Goal: Transaction & Acquisition: Purchase product/service

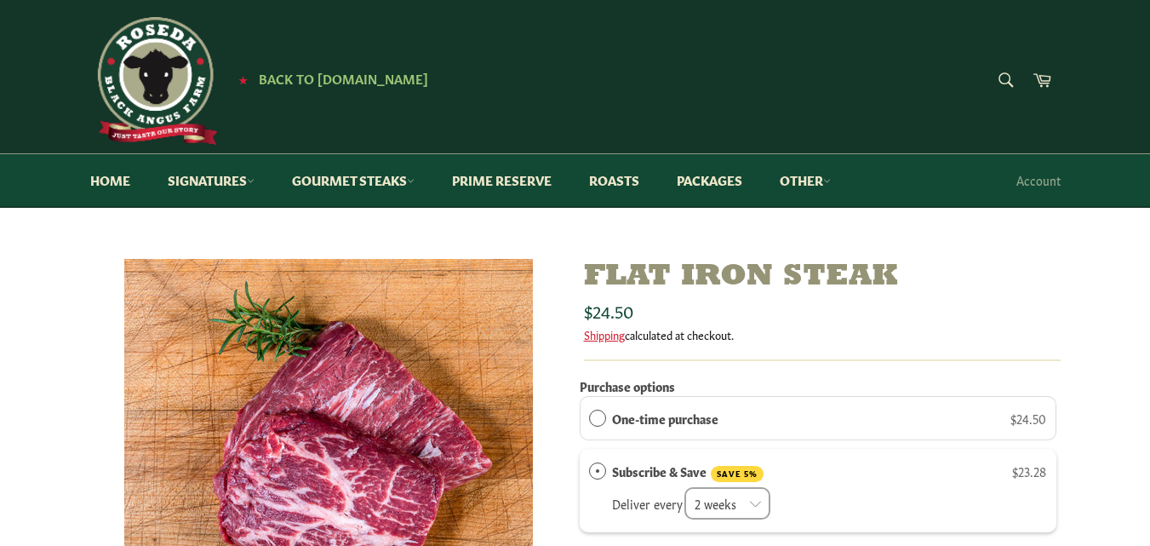
scroll to position [170, 0]
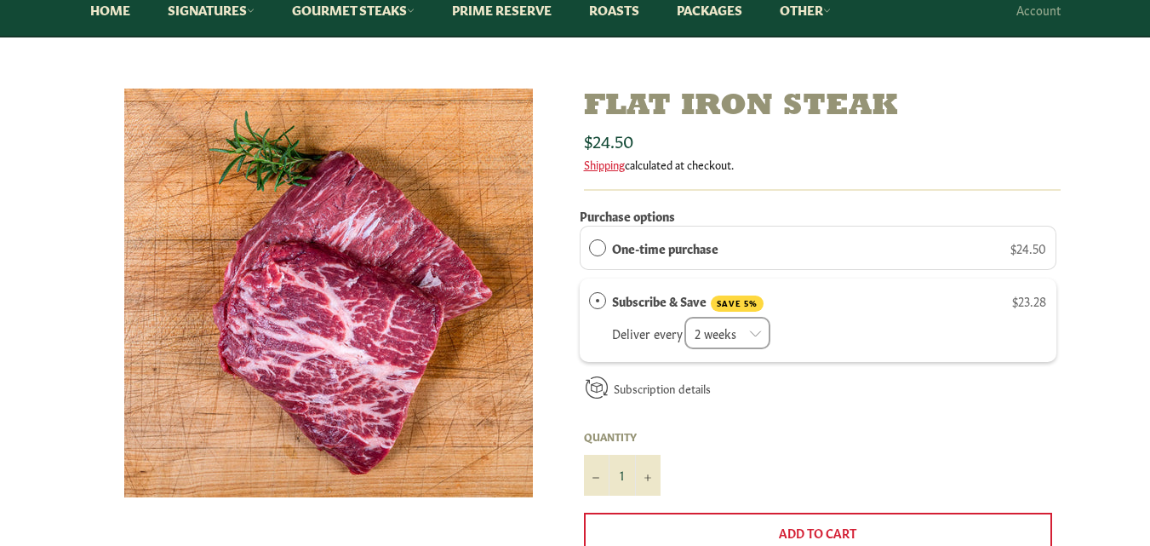
click at [714, 249] on label "One-time purchase" at bounding box center [665, 247] width 106 height 19
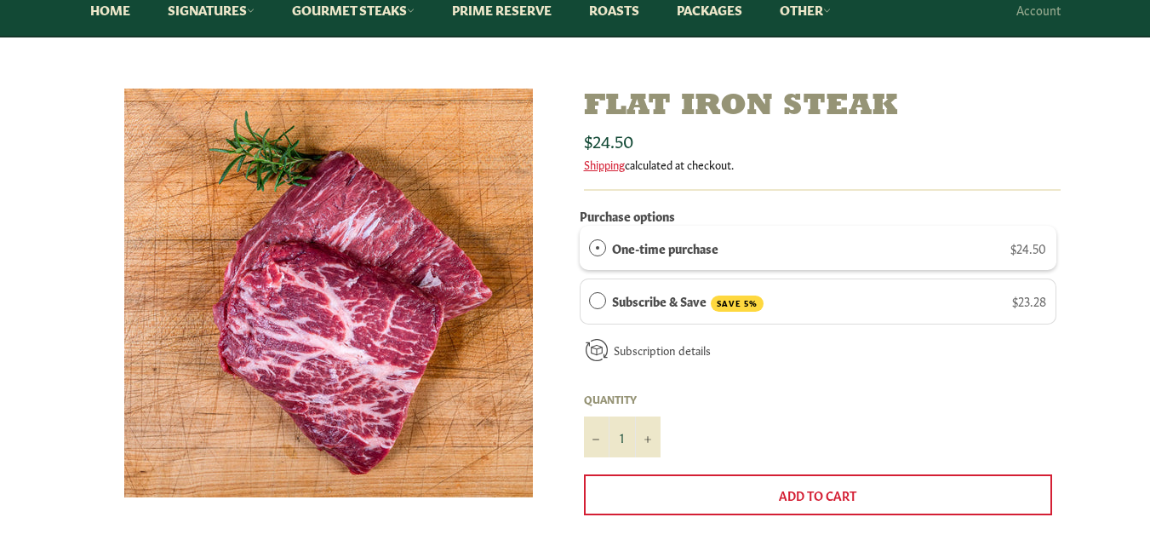
scroll to position [341, 0]
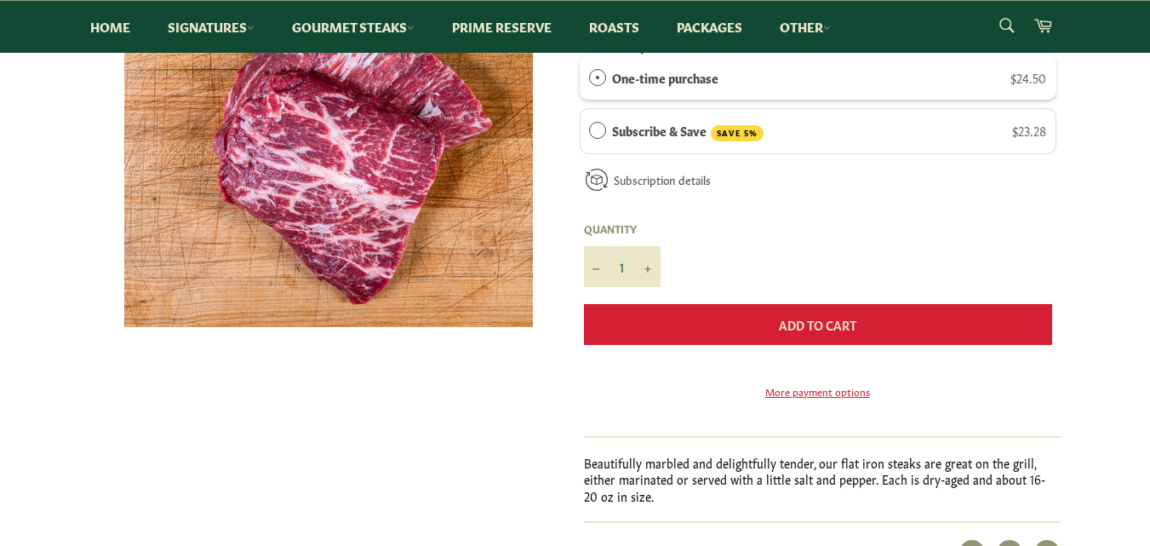
click at [811, 326] on span "Add to Cart" at bounding box center [817, 324] width 77 height 17
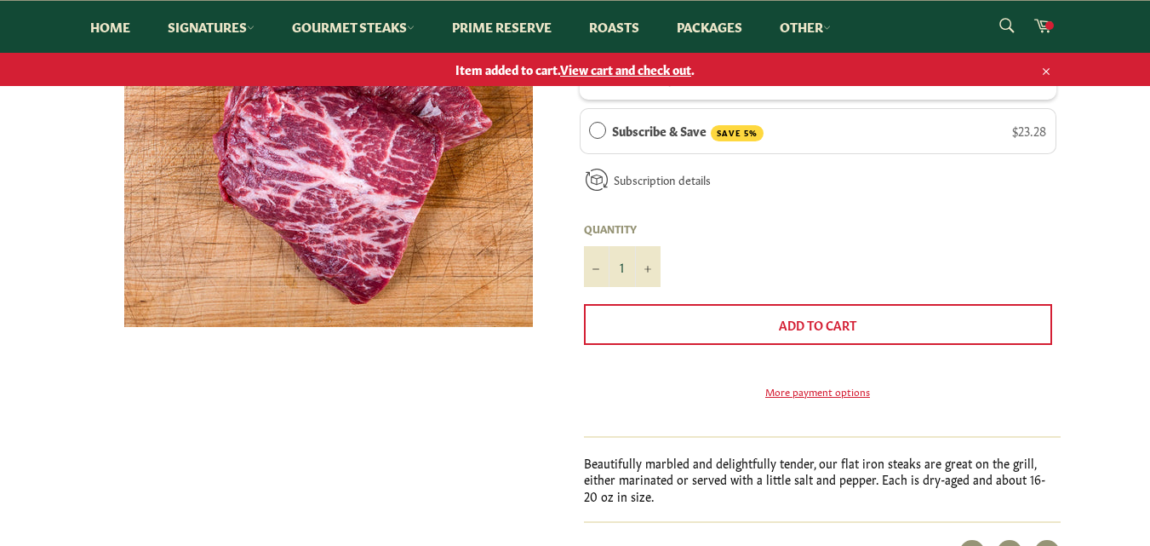
click at [611, 76] on span "View cart and check out" at bounding box center [625, 68] width 131 height 17
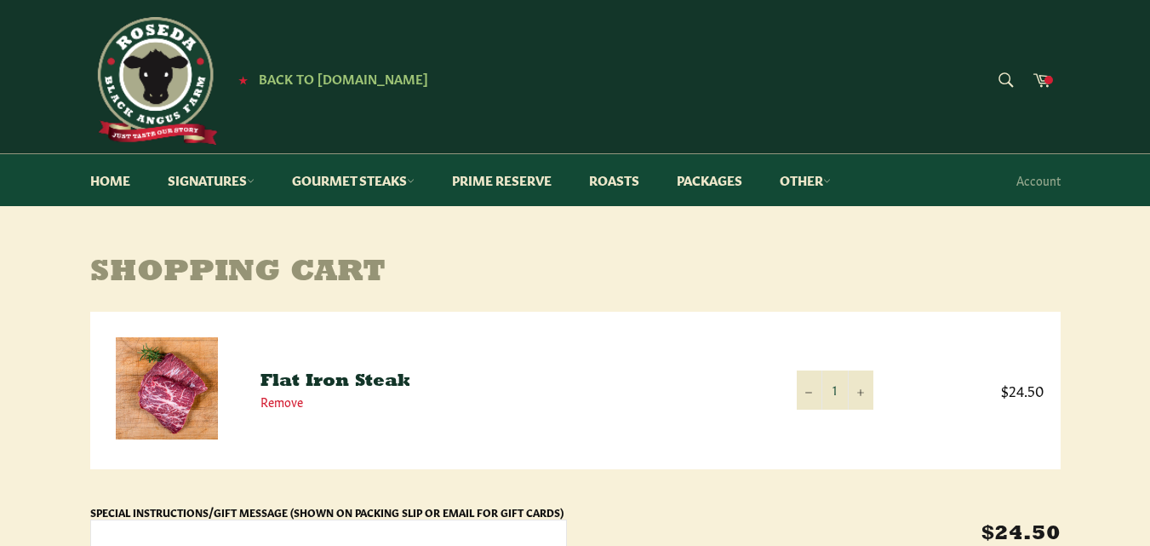
scroll to position [255, 0]
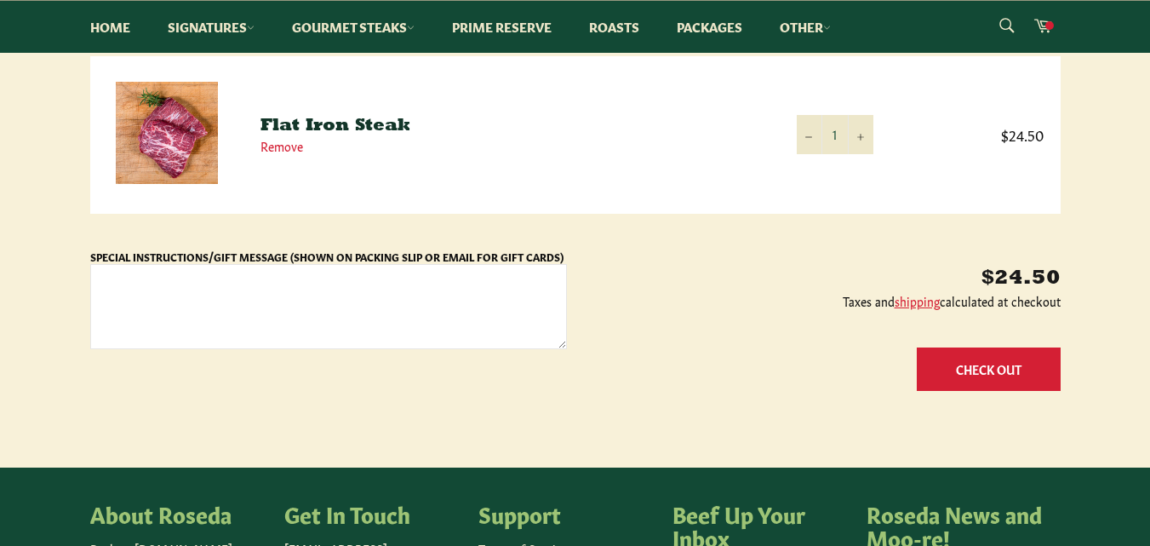
click at [1004, 365] on button "Check Out" at bounding box center [989, 368] width 144 height 43
